Goal: Download file/media

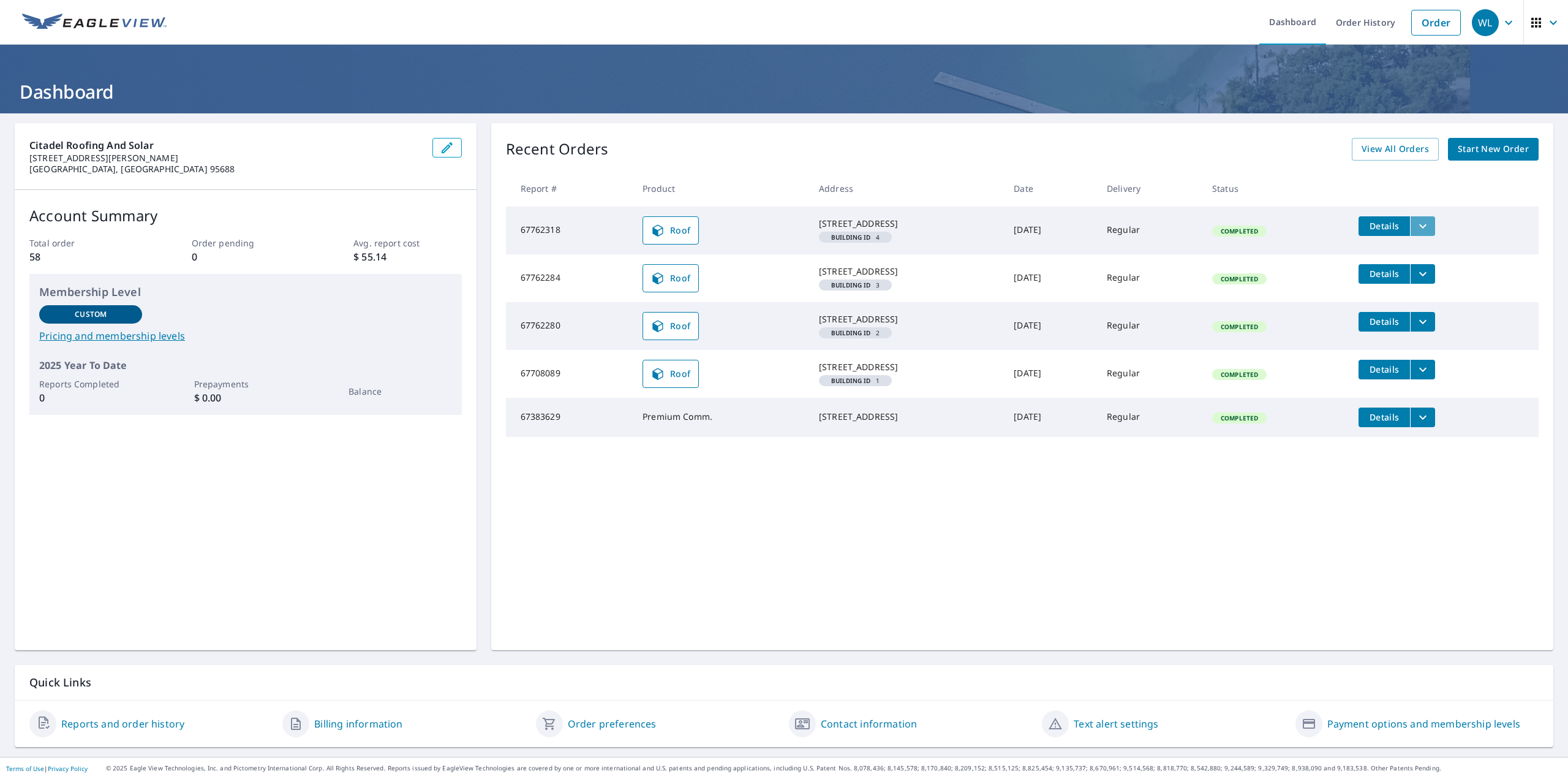
click at [1412, 222] on button "filesDropdownBtn-67762318" at bounding box center [1422, 226] width 25 height 20
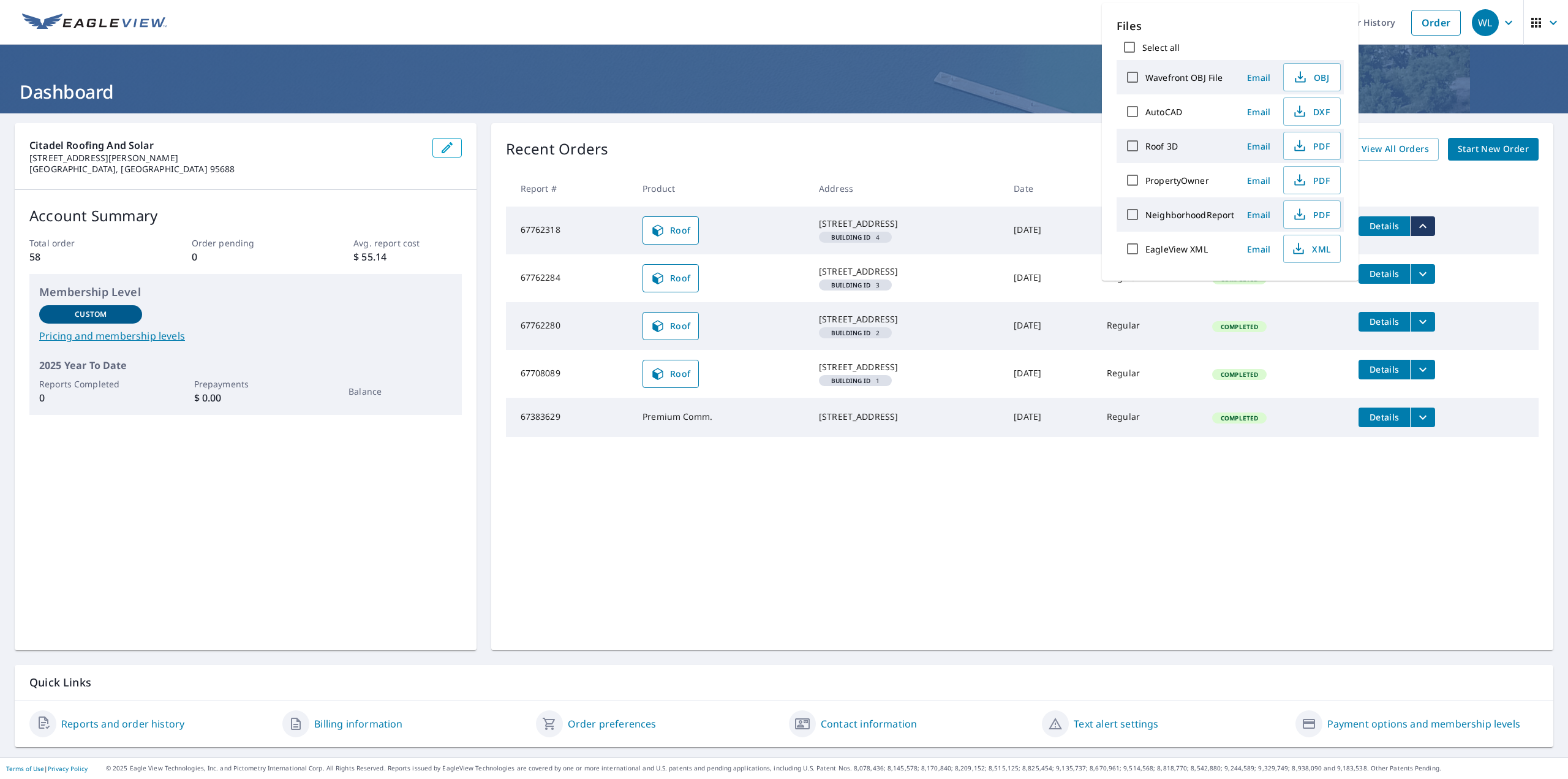
click at [1127, 46] on input "Select all" at bounding box center [1130, 47] width 26 height 26
checkbox input "true"
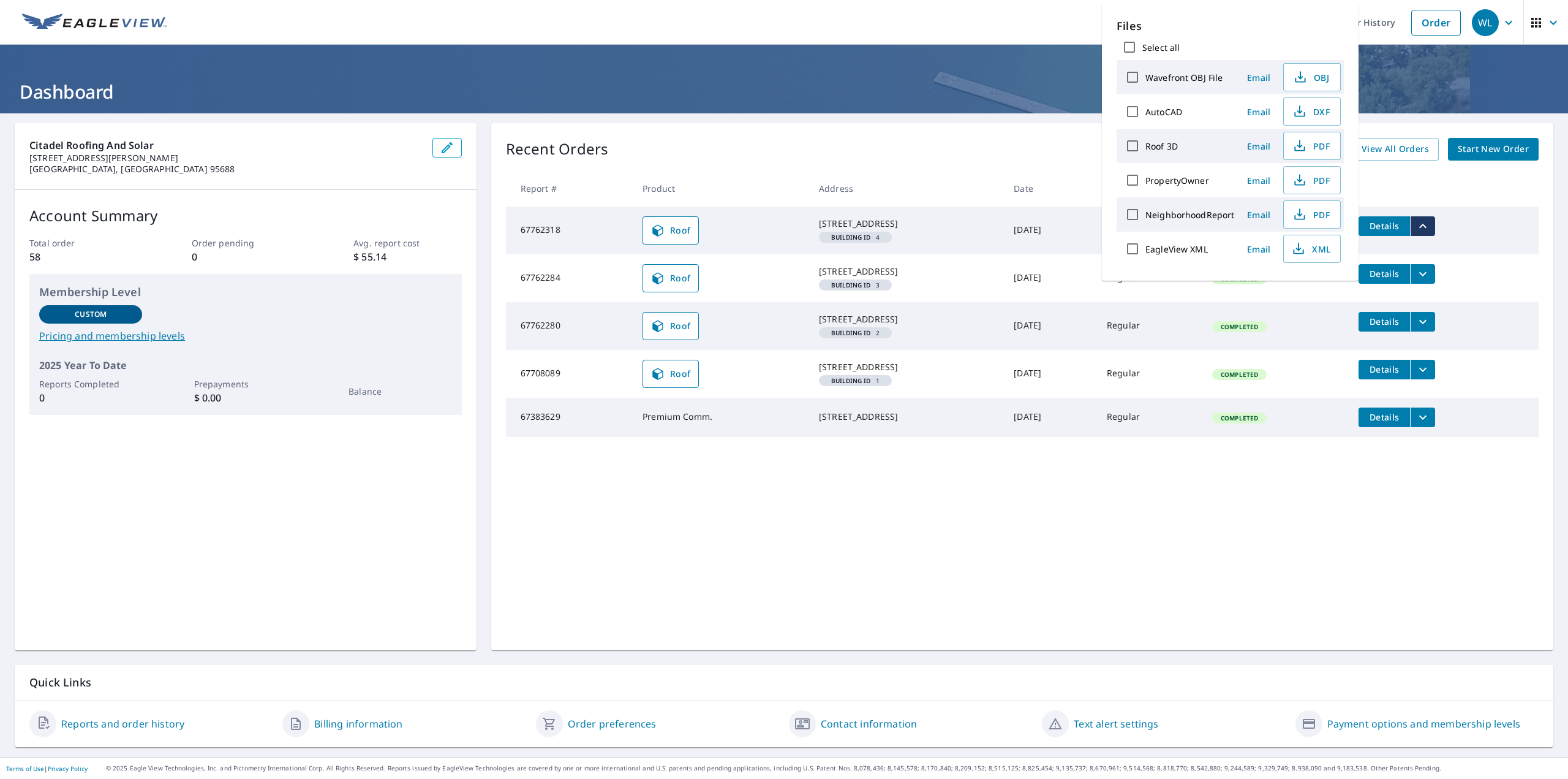
checkbox input "true"
click at [1286, 288] on span "Download" at bounding box center [1296, 292] width 65 height 15
click at [1424, 276] on icon "filesDropdownBtn-67762284" at bounding box center [1423, 273] width 7 height 4
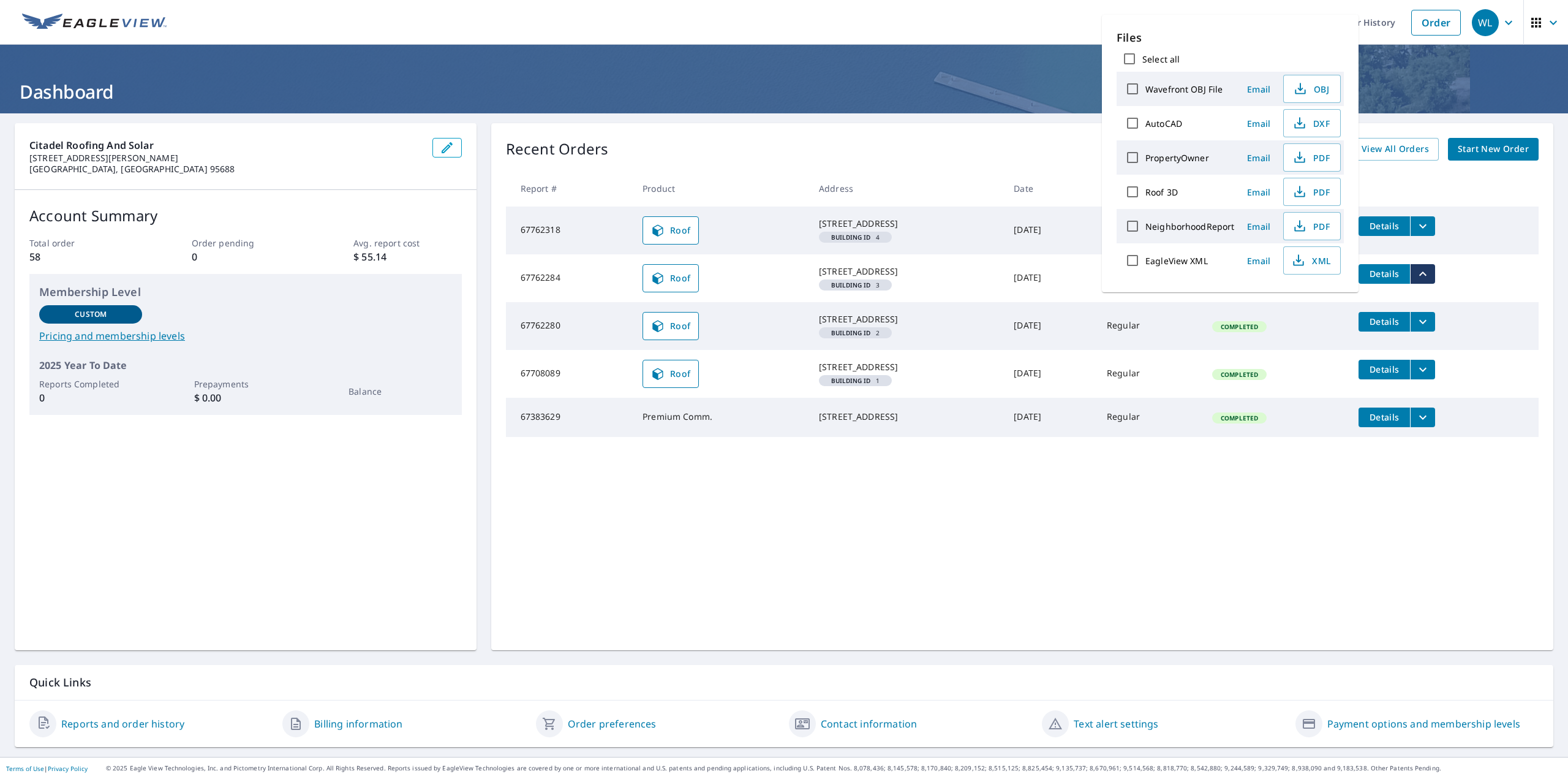
click at [1127, 56] on input "Select all" at bounding box center [1130, 59] width 26 height 26
checkbox input "true"
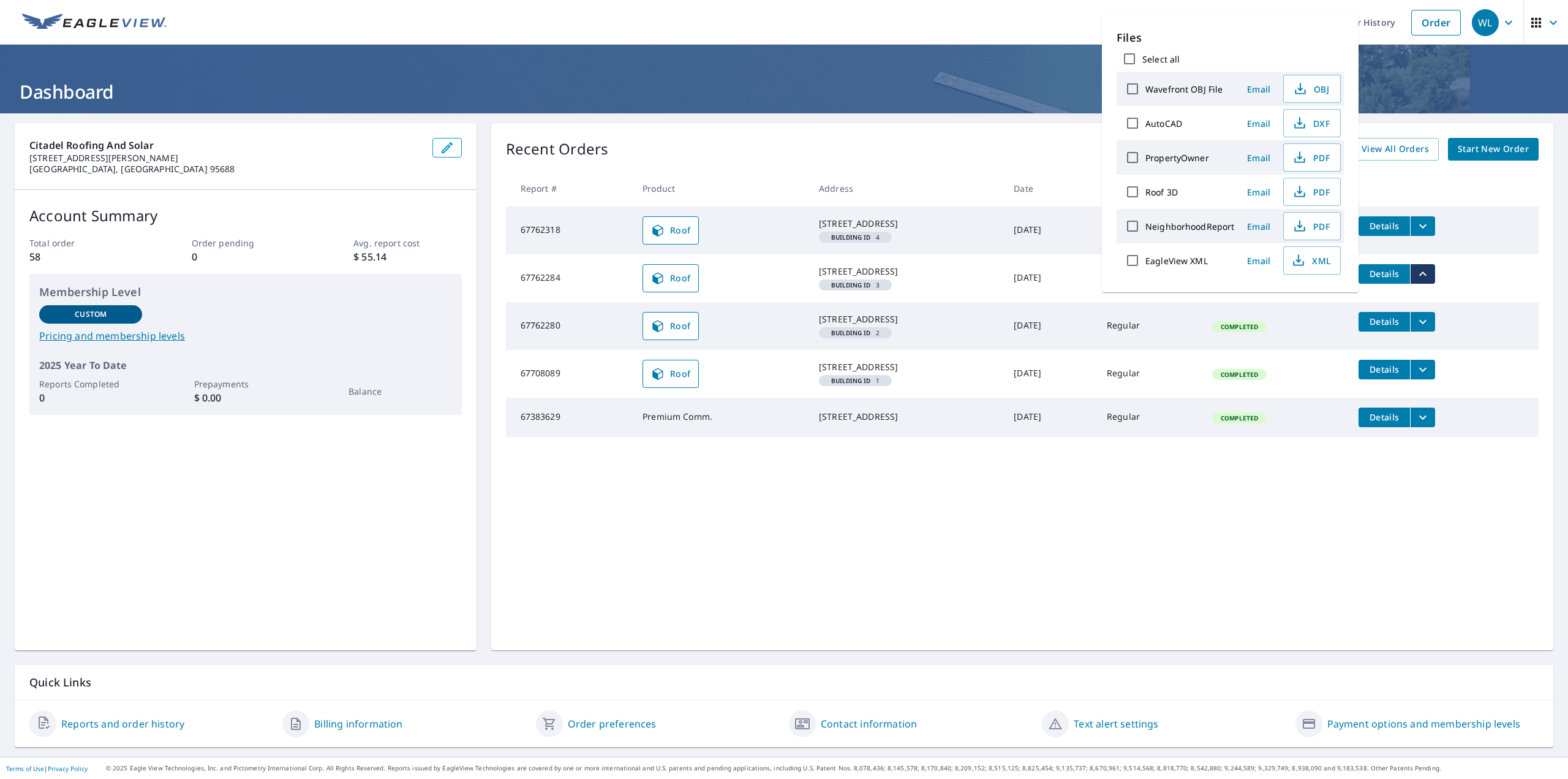
checkbox input "true"
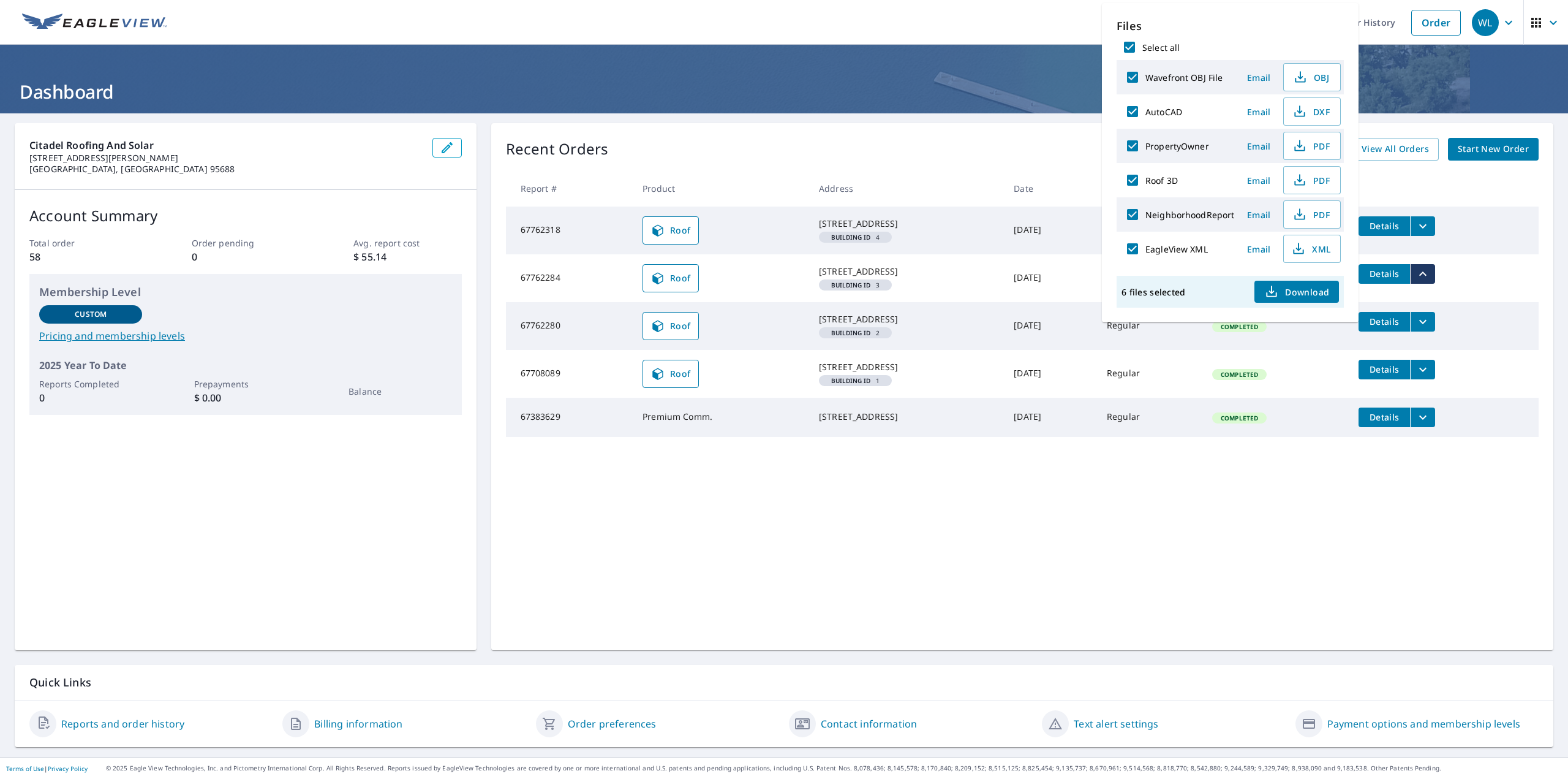
click at [1282, 287] on span "Download" at bounding box center [1296, 292] width 65 height 15
click at [1428, 332] on button "filesDropdownBtn-67762280" at bounding box center [1422, 322] width 25 height 20
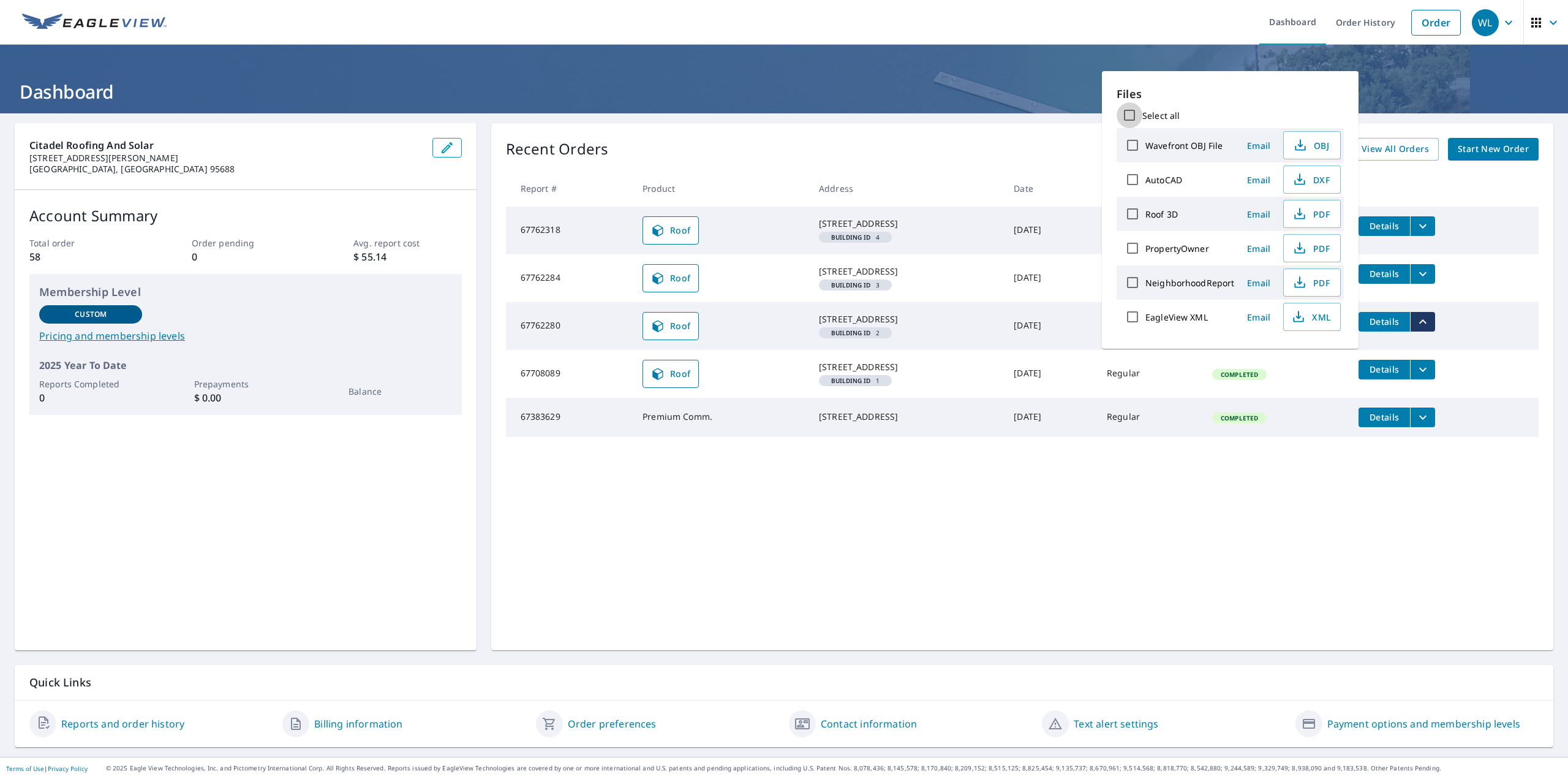
click at [1134, 120] on input "Select all" at bounding box center [1130, 115] width 26 height 26
checkbox input "true"
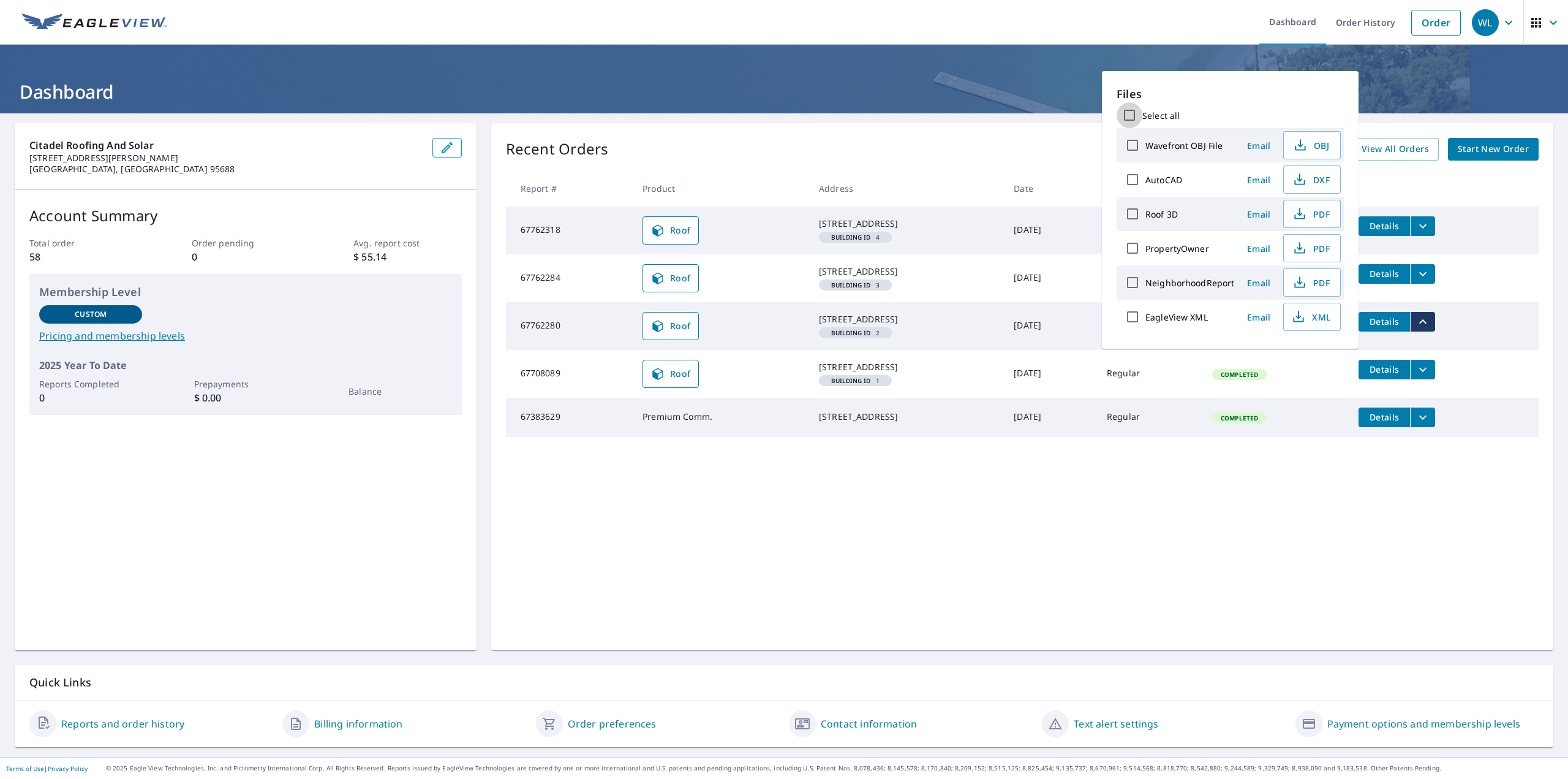
checkbox input "true"
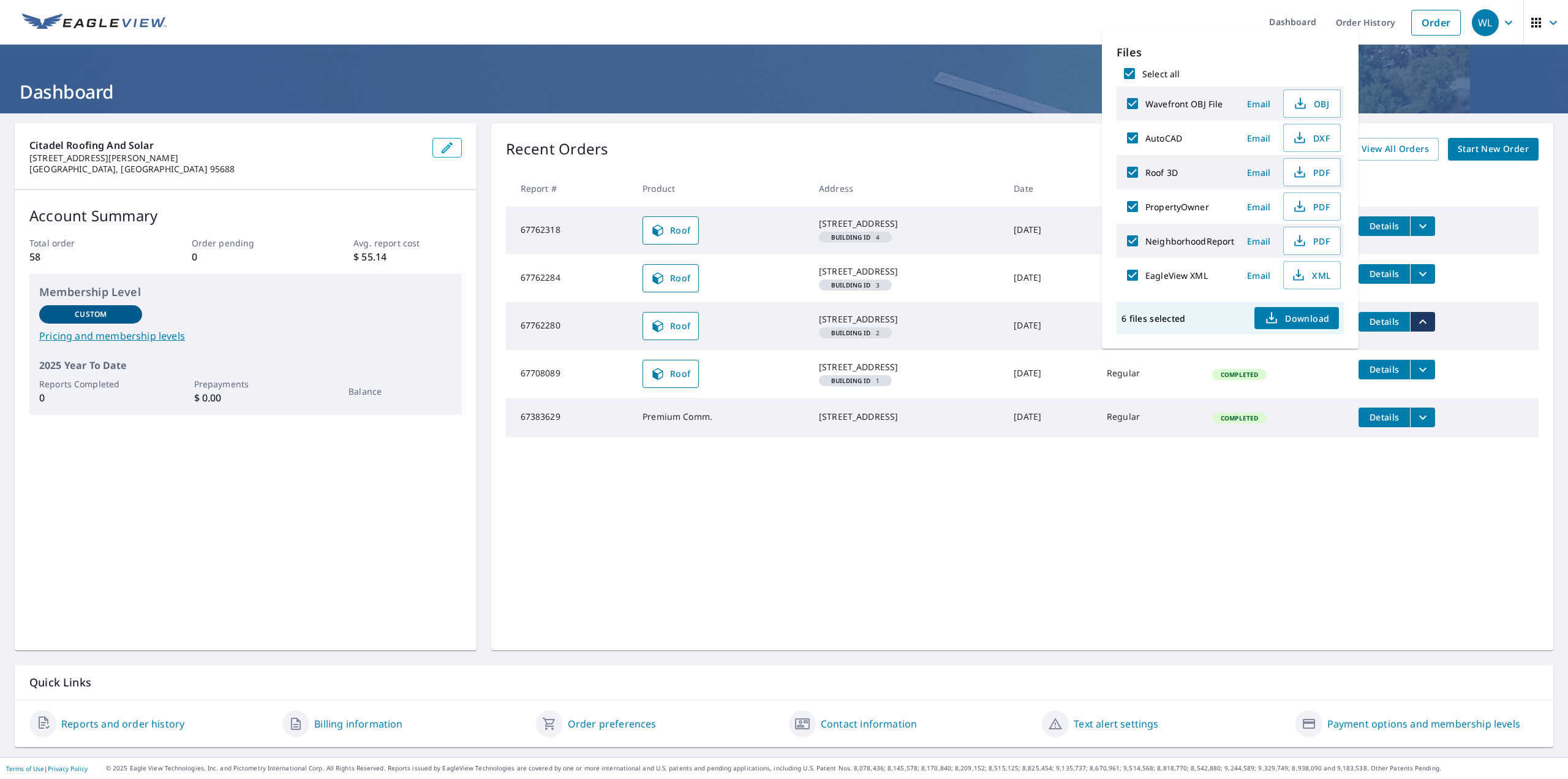
click at [1322, 320] on span "Download" at bounding box center [1296, 318] width 65 height 15
click at [1421, 377] on icon "filesDropdownBtn-67708089" at bounding box center [1423, 370] width 15 height 15
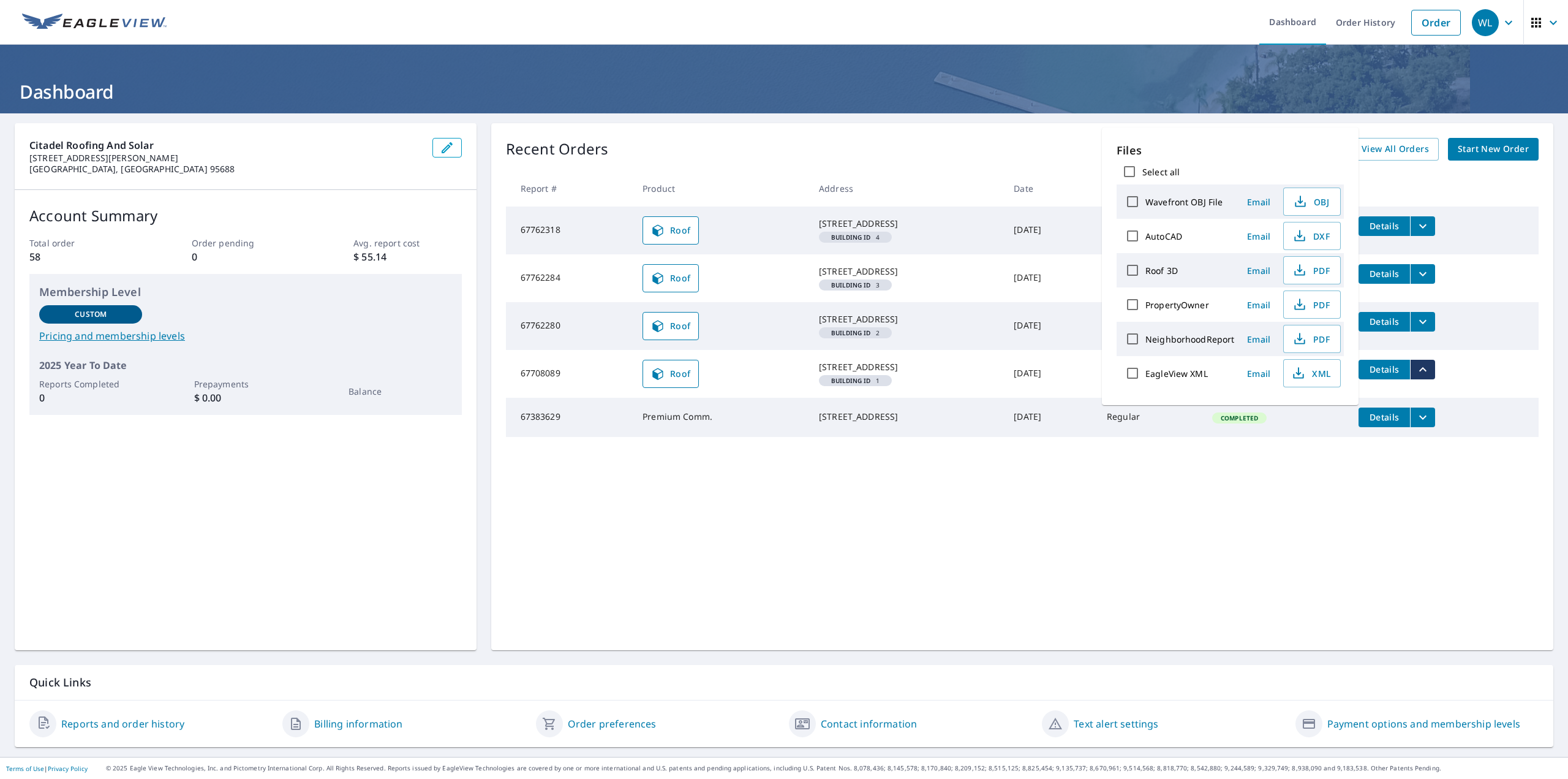
click at [1123, 168] on input "Select all" at bounding box center [1130, 172] width 26 height 26
checkbox input "true"
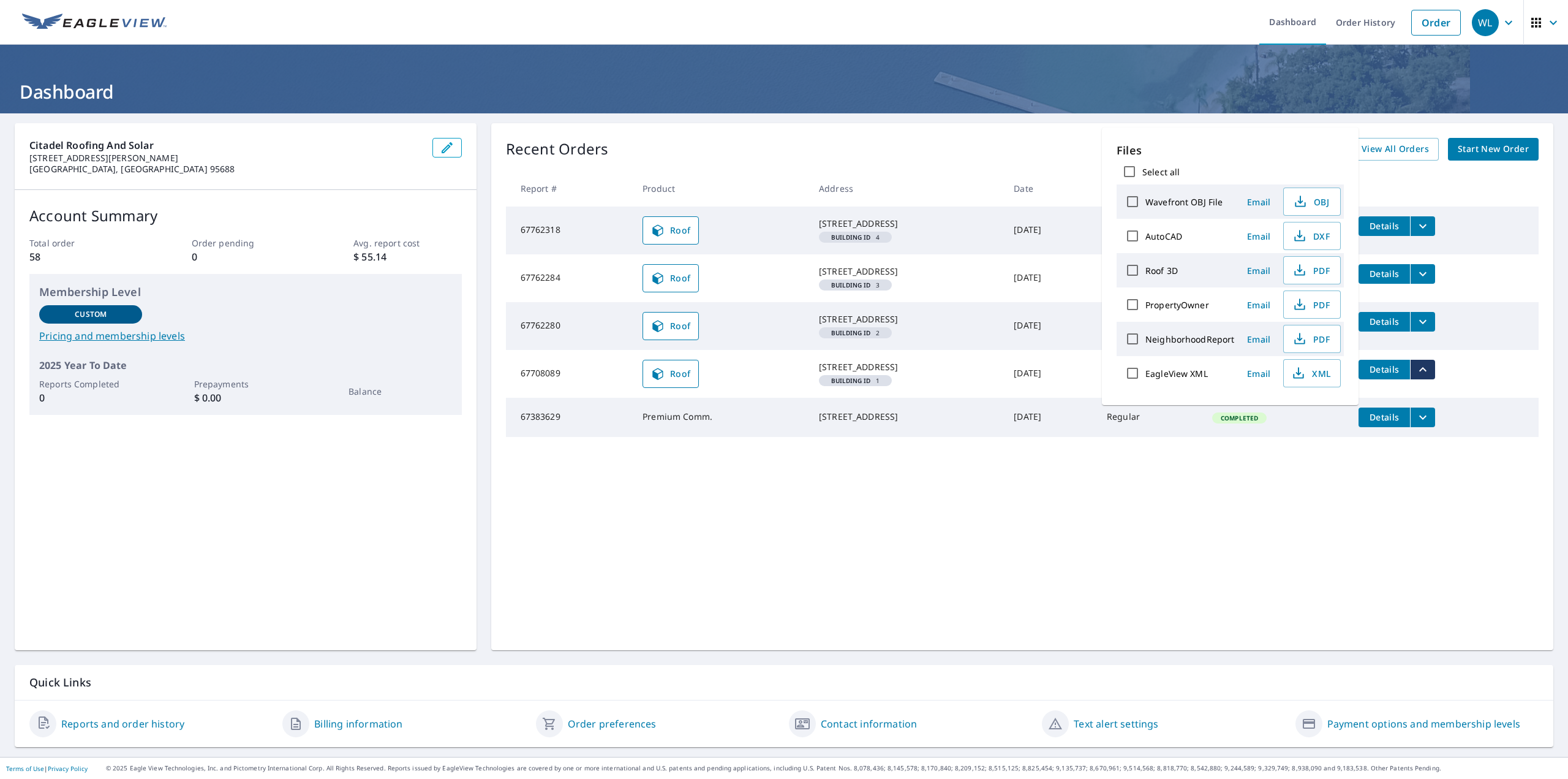
checkbox input "true"
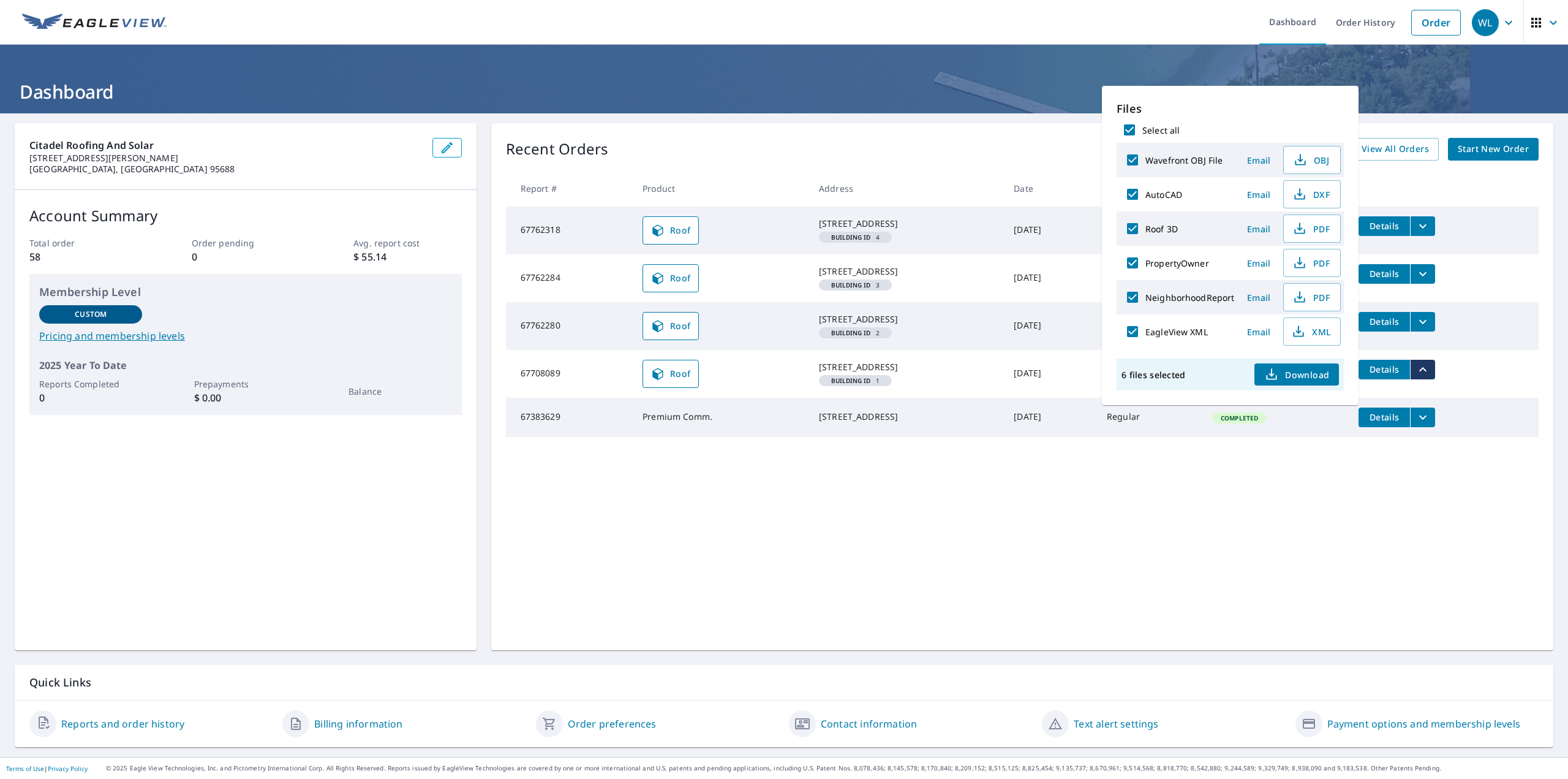
click at [1294, 381] on span "Download" at bounding box center [1296, 375] width 65 height 15
click at [841, 142] on div "Recent Orders View All Orders Start New Order" at bounding box center [1022, 149] width 1033 height 22
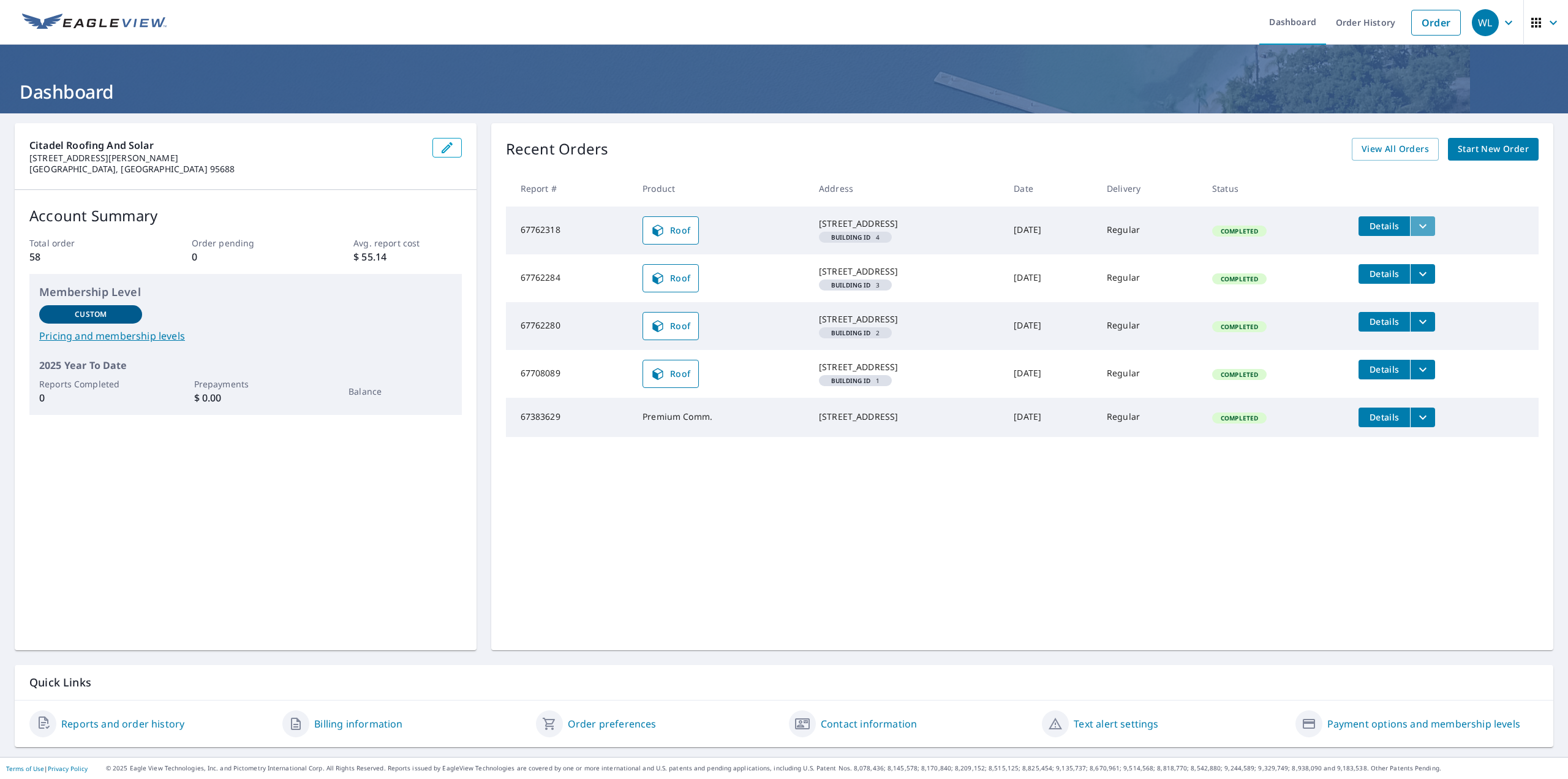
click at [1426, 223] on icon "filesDropdownBtn-67762318" at bounding box center [1423, 226] width 15 height 15
